Goal: Information Seeking & Learning: Understand process/instructions

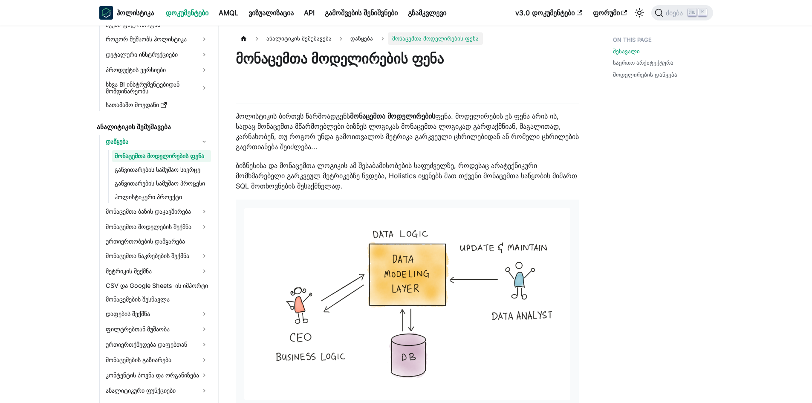
scroll to position [92, 0]
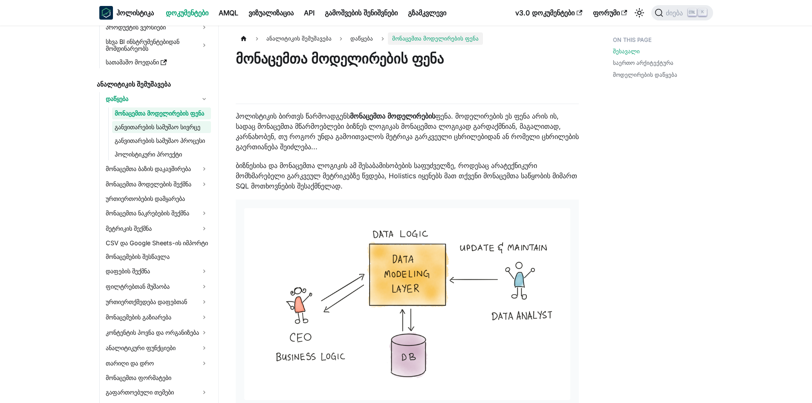
click at [179, 124] on font "განვითარების სამუშაო სივრცე" at bounding box center [158, 126] width 86 height 7
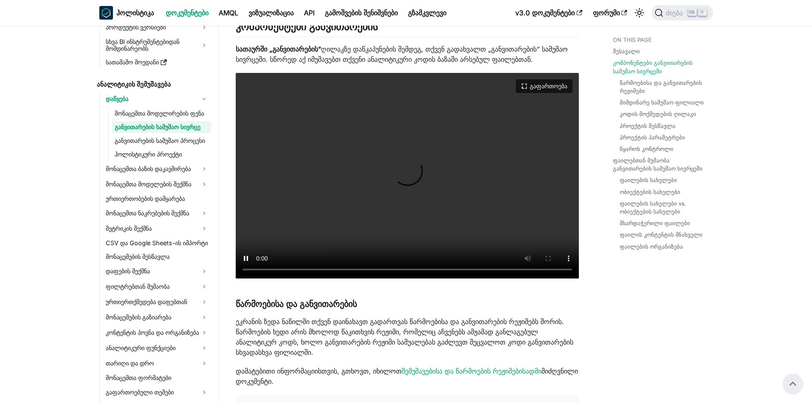
scroll to position [128, 0]
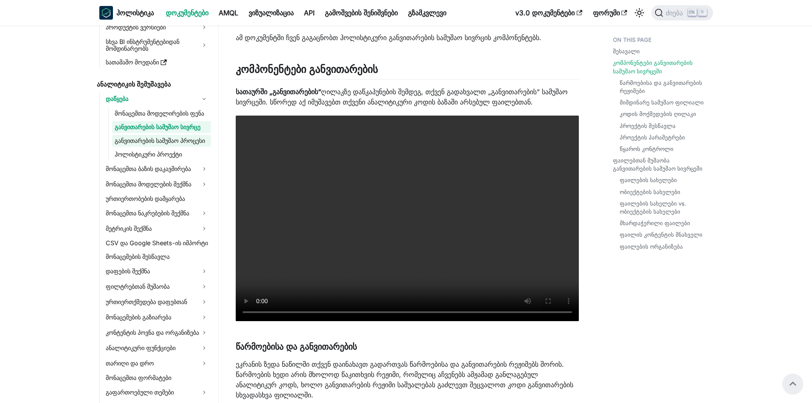
click at [144, 138] on font "განვითარების სამუშაო პროცესი" at bounding box center [160, 140] width 90 height 7
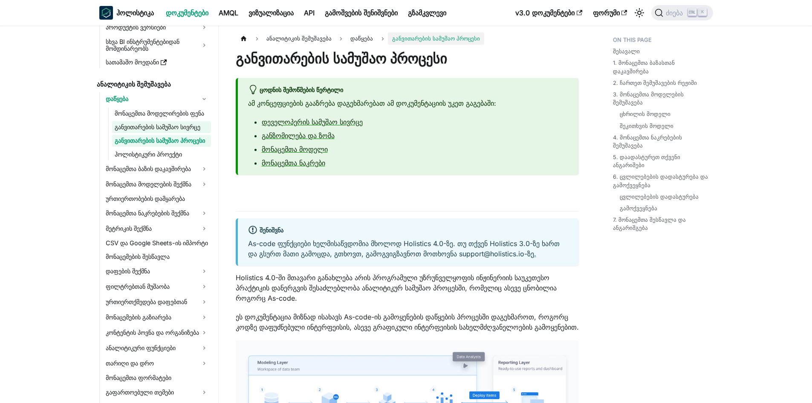
click at [156, 128] on font "განვითარების სამუშაო სივრცე" at bounding box center [158, 126] width 86 height 7
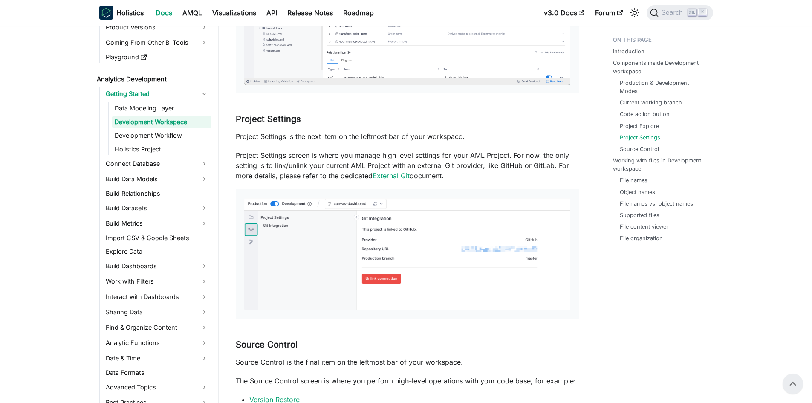
scroll to position [1535, 0]
